Goal: Transaction & Acquisition: Purchase product/service

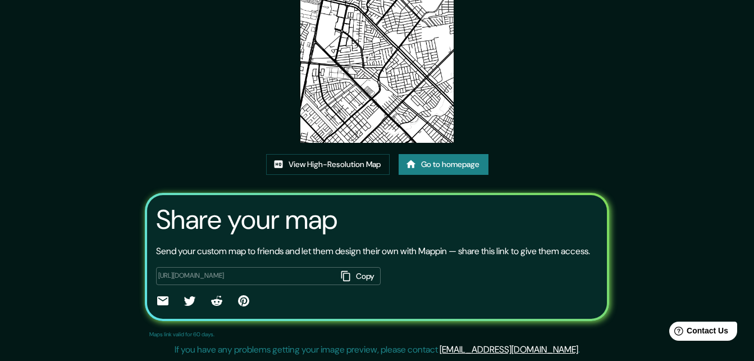
scroll to position [136, 0]
click at [438, 154] on link "Go to homepage" at bounding box center [444, 164] width 90 height 21
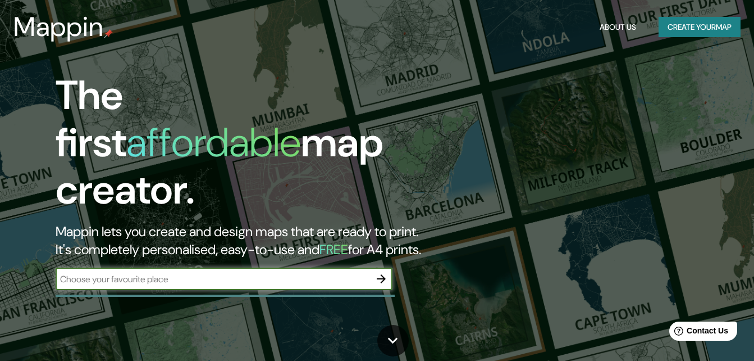
click at [687, 27] on button "Create your map" at bounding box center [700, 27] width 82 height 21
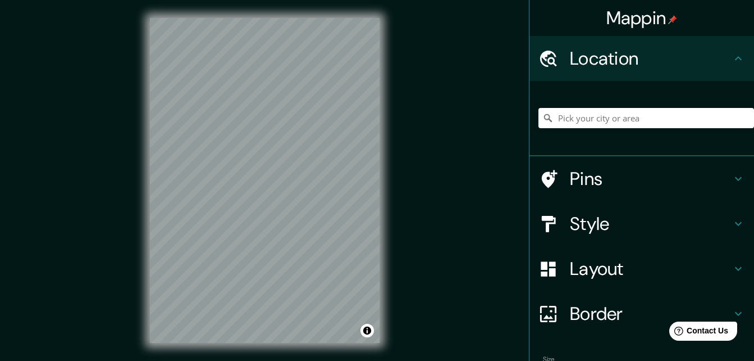
click at [595, 129] on div at bounding box center [647, 118] width 216 height 56
click at [597, 124] on input "Pick your city or area" at bounding box center [647, 118] width 216 height 20
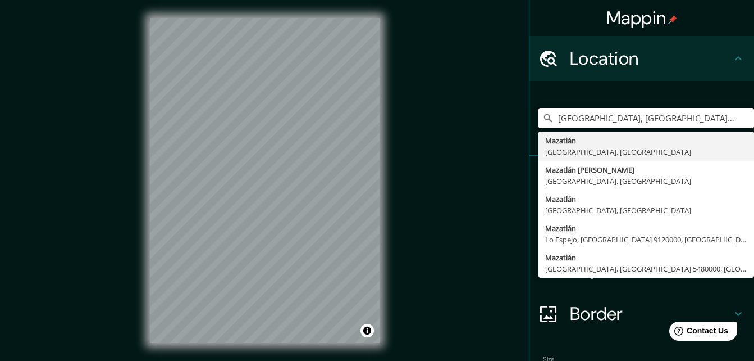
type input "[GEOGRAPHIC_DATA], [GEOGRAPHIC_DATA], [GEOGRAPHIC_DATA]"
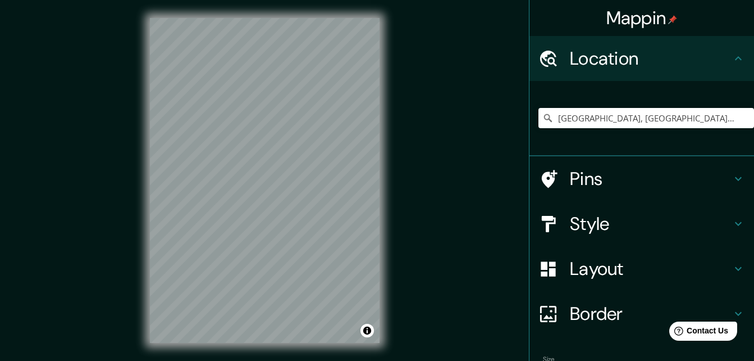
click at [476, 202] on div "Mappin Location [GEOGRAPHIC_DATA], [GEOGRAPHIC_DATA], [GEOGRAPHIC_DATA] [GEOGRA…" at bounding box center [377, 189] width 754 height 379
click at [142, 164] on div "© Mapbox © OpenStreetMap Improve this map" at bounding box center [265, 180] width 266 height 361
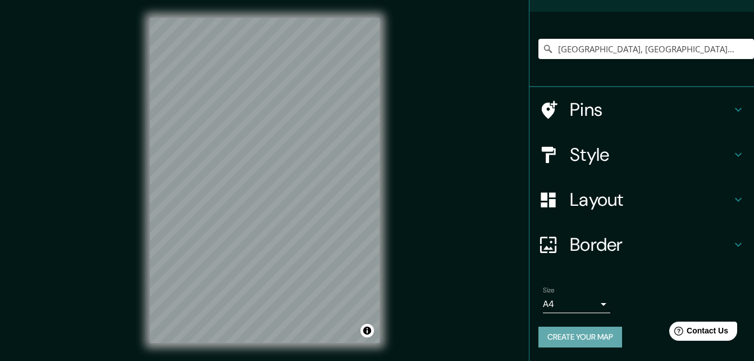
click at [593, 338] on button "Create your map" at bounding box center [581, 336] width 84 height 21
